Goal: Feedback & Contribution: Submit feedback/report problem

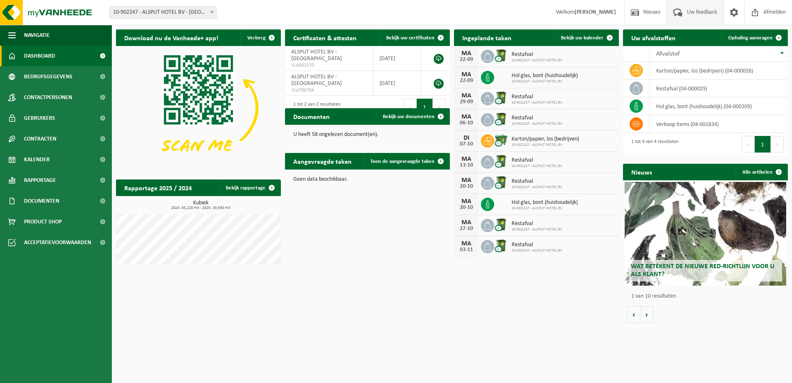
click at [707, 8] on span "Uw feedback" at bounding box center [702, 12] width 34 height 24
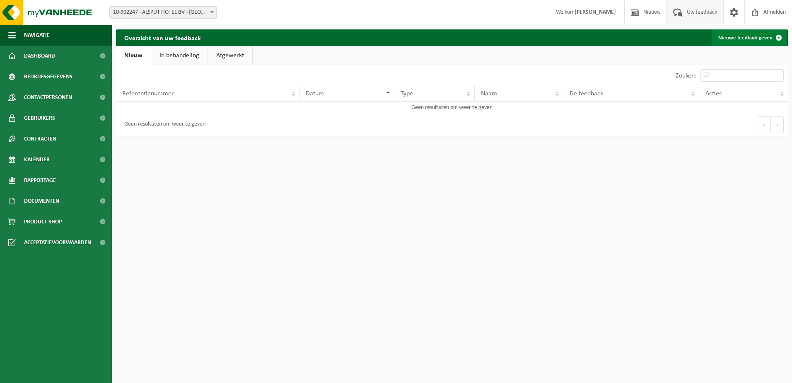
click at [755, 39] on link "Nieuwe feedback geven" at bounding box center [748, 37] width 75 height 17
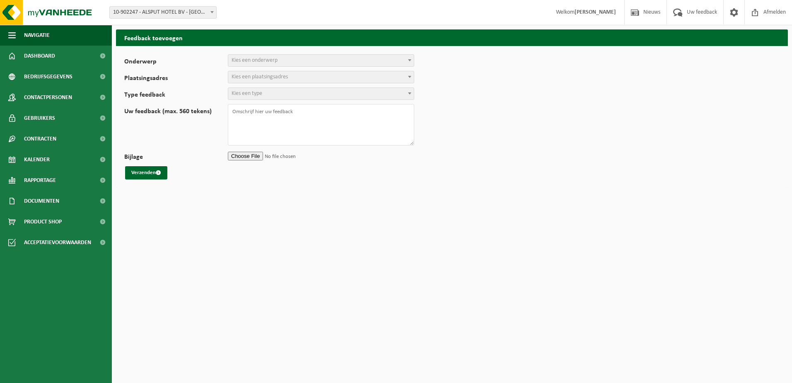
select select
click at [374, 63] on span "Kies een onderwerp" at bounding box center [321, 61] width 186 height 12
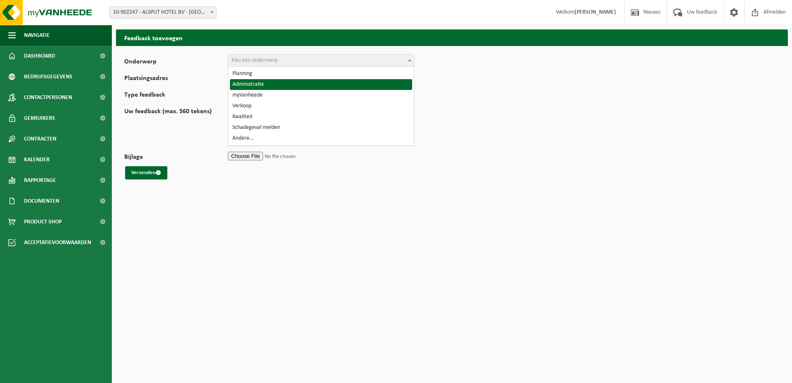
select select "7"
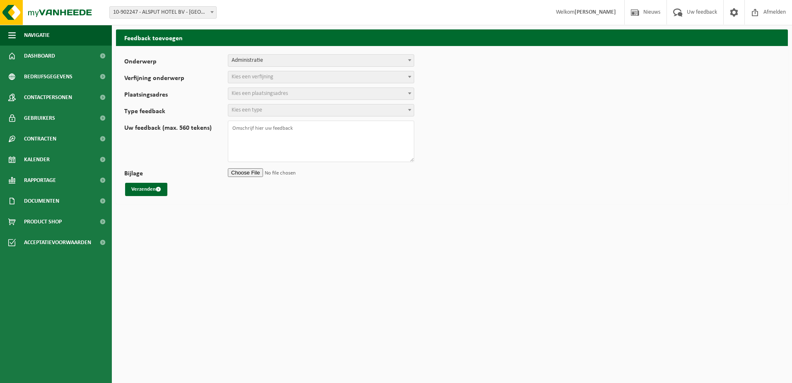
click at [243, 71] on span "Kies een verfijning" at bounding box center [321, 77] width 186 height 12
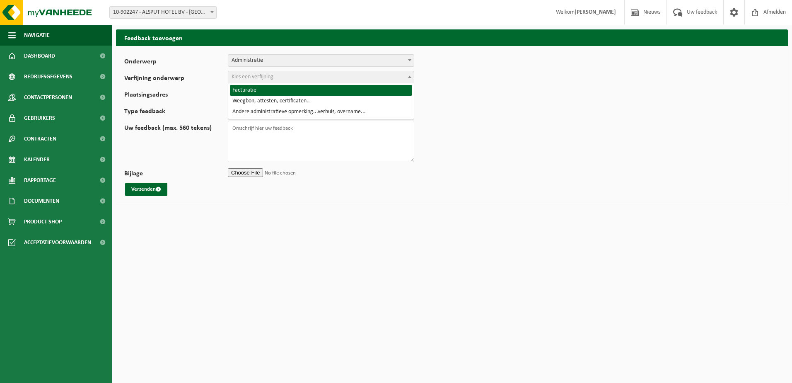
select select "8"
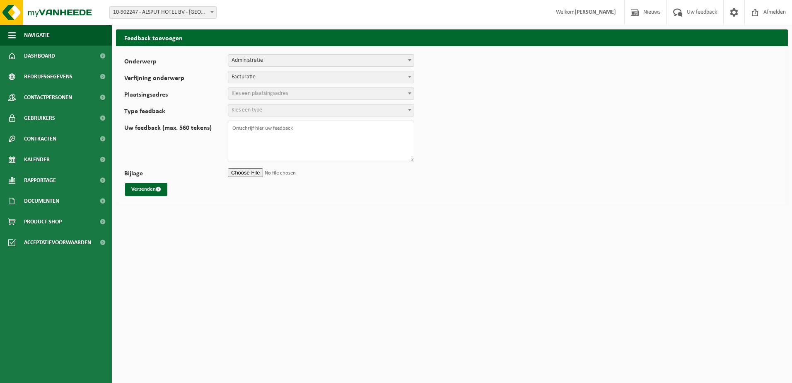
click at [243, 93] on span "Kies een plaatsingsadres" at bounding box center [260, 93] width 56 height 6
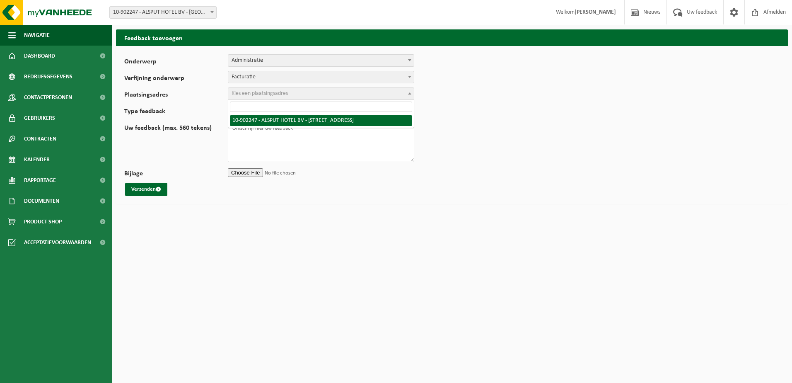
select select "121300"
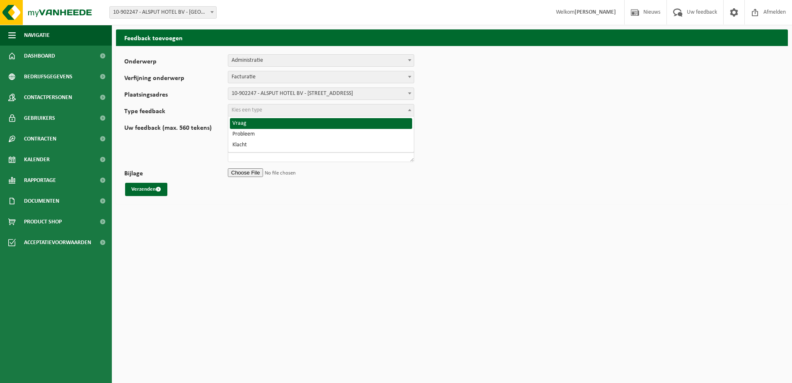
click at [252, 110] on span "Kies een type" at bounding box center [247, 110] width 31 height 6
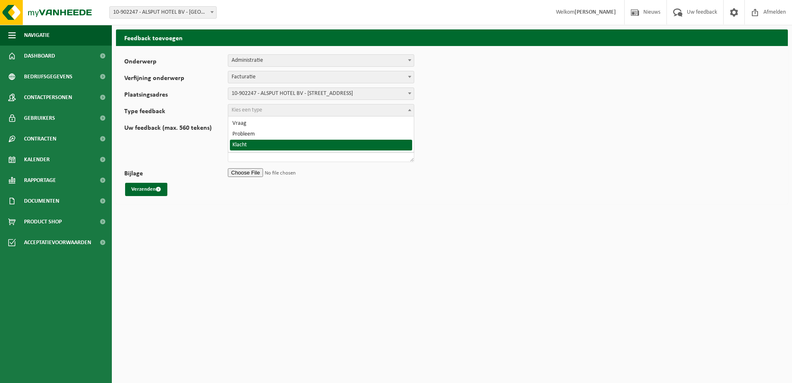
select select "COM"
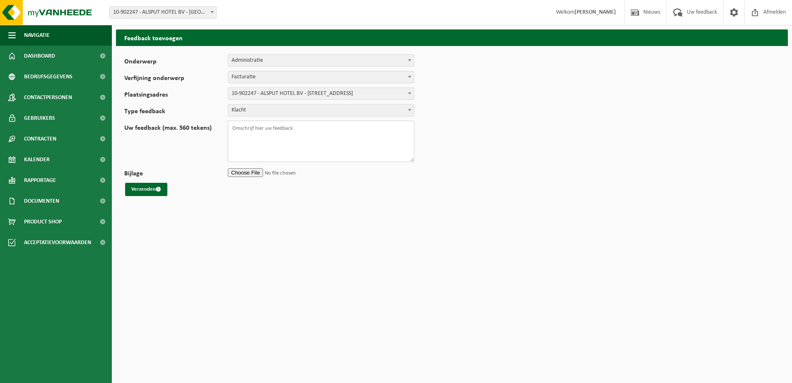
click at [240, 128] on textarea "Uw feedback (max. 560 tekens)" at bounding box center [321, 141] width 186 height 41
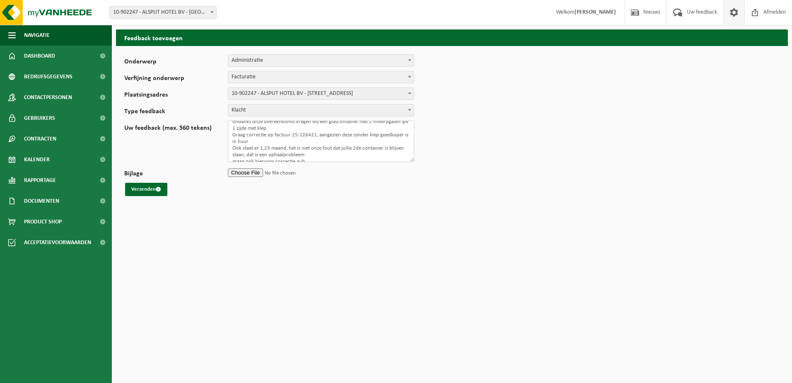
scroll to position [19, 0]
type textarea "beste ondanks onze overeenkomst kregen wij een glascontainer met 2 inwerpgaten …"
click at [137, 188] on button "Verzenden" at bounding box center [146, 189] width 42 height 13
